Goal: Find specific page/section: Find specific page/section

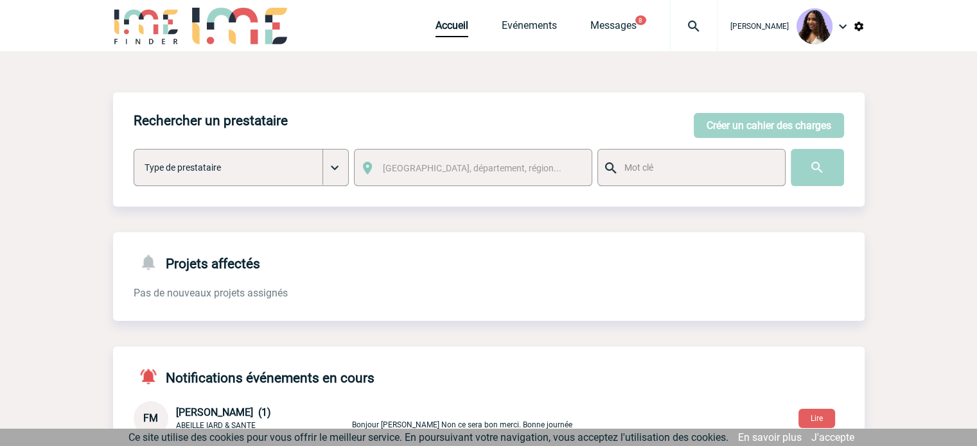
click at [671, 26] on img at bounding box center [694, 26] width 46 height 15
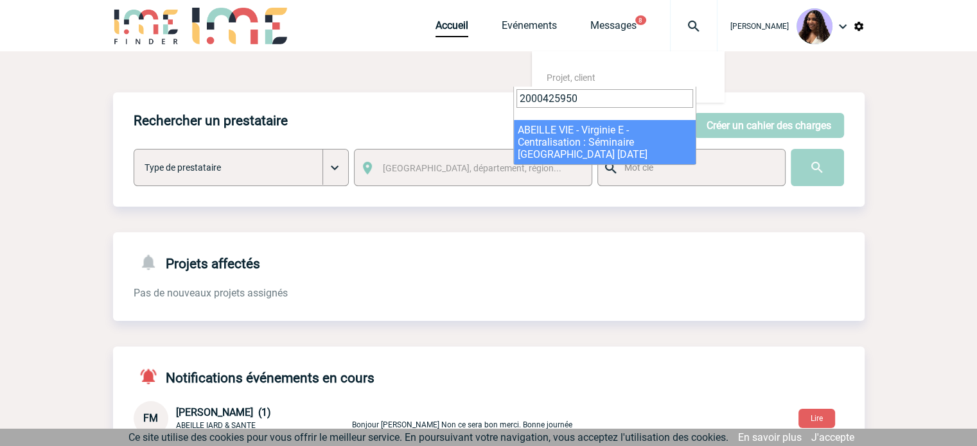
type input "2000425950"
select select "25451"
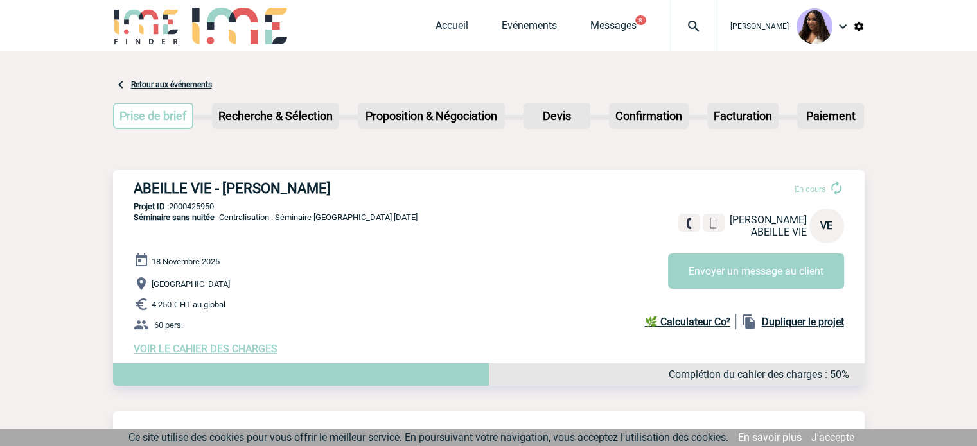
drag, startPoint x: 34, startPoint y: 317, endPoint x: 64, endPoint y: 310, distance: 31.0
